Goal: Information Seeking & Learning: Compare options

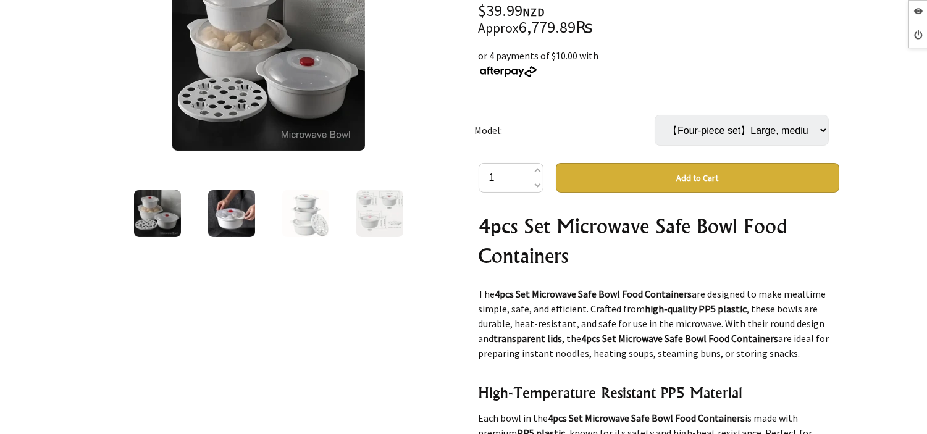
scroll to position [69, 0]
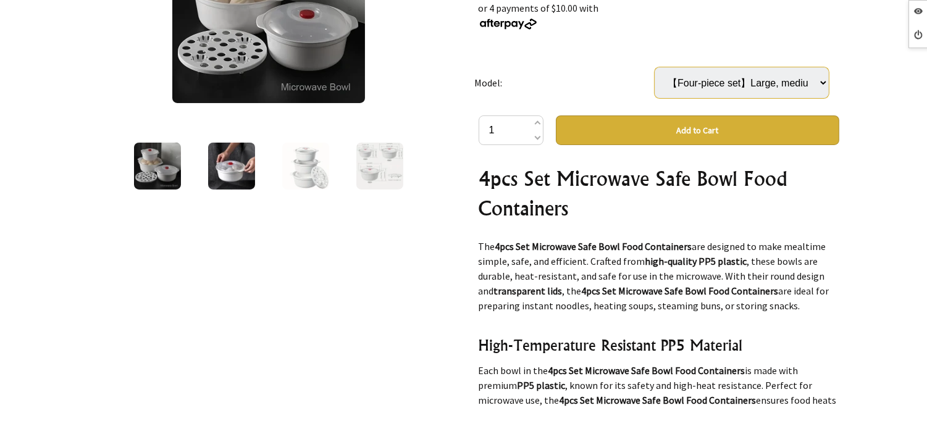
click at [736, 74] on select "【Four-piece set】Large, medium and small bowls + steaming grid" at bounding box center [742, 82] width 174 height 31
click at [742, 40] on div "$39.99 NZD Approx 6,779.89₨ or 4 payments of $10.00 with Model: 【Four-piece set…" at bounding box center [659, 302] width 361 height 692
